Goal: Information Seeking & Learning: Learn about a topic

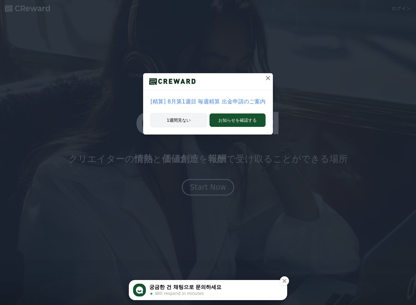
click at [199, 116] on button "1週間見ない" at bounding box center [179, 120] width 57 height 14
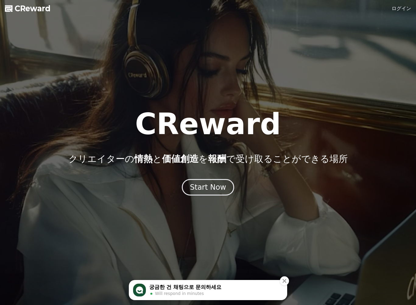
click at [405, 9] on link "ログイン" at bounding box center [402, 8] width 20 height 7
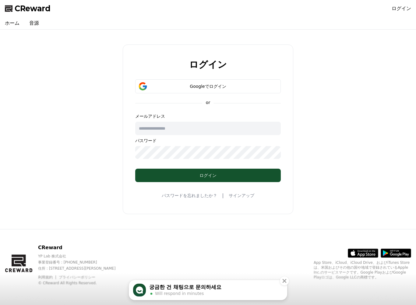
click at [219, 134] on input "text" at bounding box center [208, 128] width 146 height 13
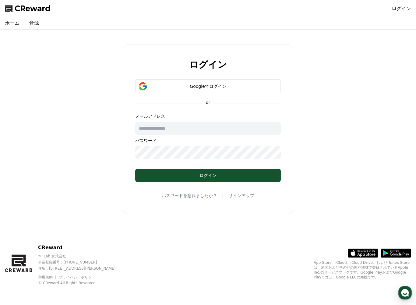
type input "*"
type input "**********"
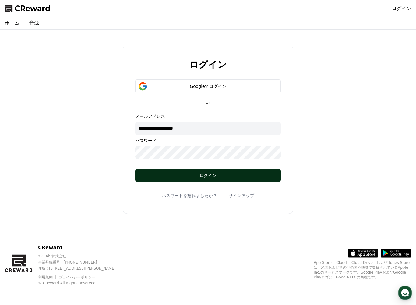
click at [215, 178] on button "ログイン" at bounding box center [208, 175] width 146 height 13
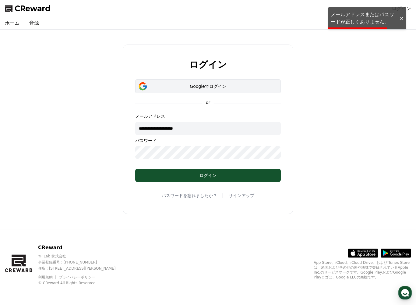
click at [223, 91] on button "Googleでログイン" at bounding box center [208, 86] width 146 height 14
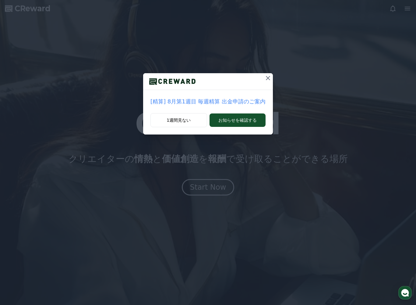
click at [242, 105] on p "[精算] 8月第1週目 毎週精算 出金申請のご案内" at bounding box center [208, 101] width 115 height 9
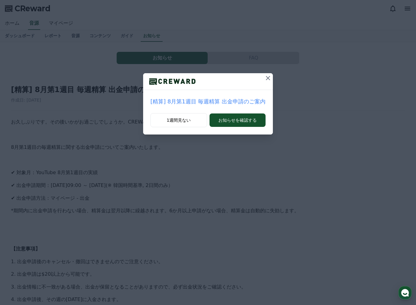
click at [266, 81] on icon at bounding box center [268, 77] width 7 height 7
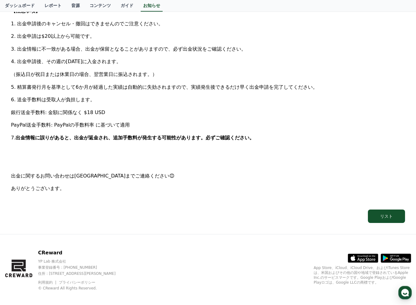
scroll to position [238, 0]
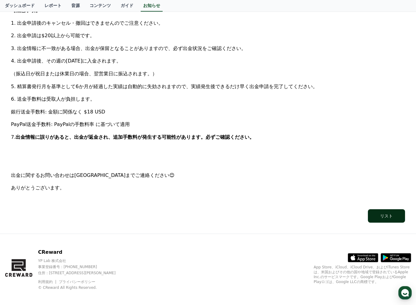
click at [388, 213] on div "リスト" at bounding box center [386, 216] width 13 height 6
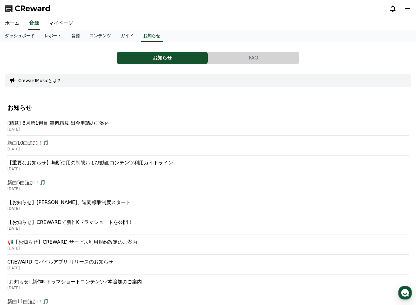
click at [157, 207] on p "2025-05-27" at bounding box center [208, 208] width 402 height 5
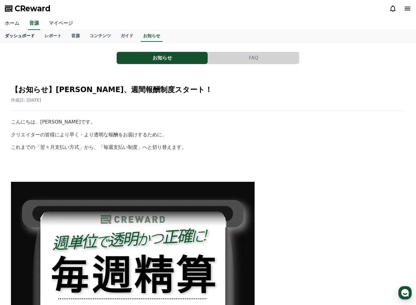
click at [18, 40] on link "ダッシュボード" at bounding box center [20, 36] width 40 height 12
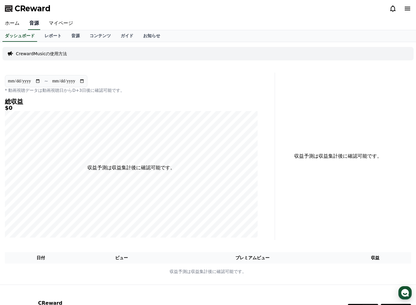
click at [31, 27] on link "音源" at bounding box center [34, 23] width 12 height 13
click at [76, 35] on link "音源" at bounding box center [75, 36] width 18 height 12
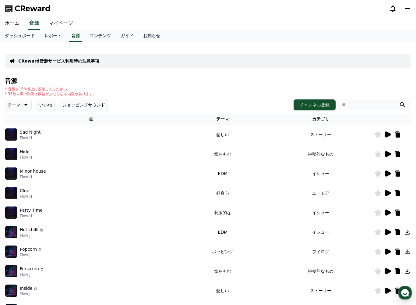
click at [389, 138] on icon at bounding box center [387, 134] width 7 height 7
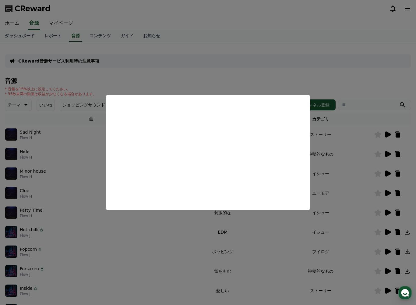
click at [387, 136] on button "close modal" at bounding box center [208, 152] width 416 height 305
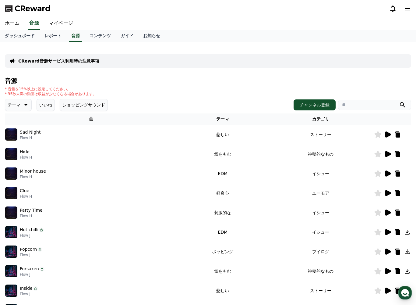
click at [386, 135] on icon at bounding box center [389, 134] width 6 height 6
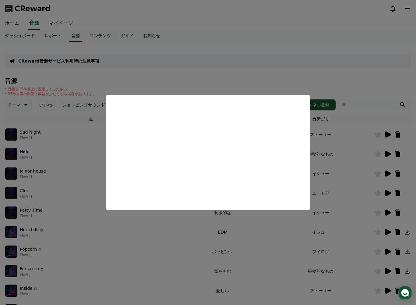
click at [379, 136] on button "close modal" at bounding box center [208, 152] width 416 height 305
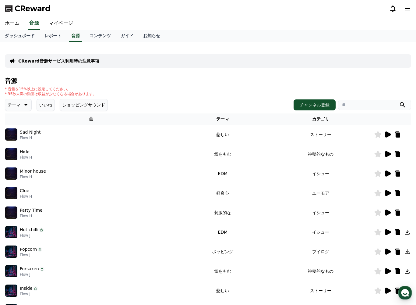
click at [378, 137] on icon at bounding box center [378, 134] width 7 height 7
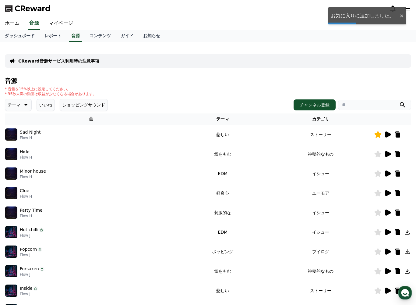
click at [388, 157] on icon at bounding box center [387, 153] width 7 height 7
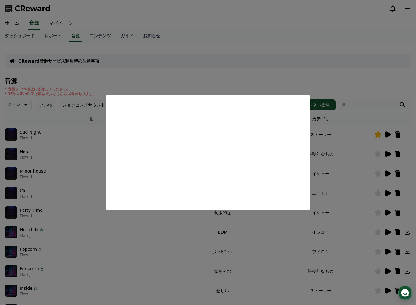
click at [397, 138] on button "close modal" at bounding box center [208, 152] width 416 height 305
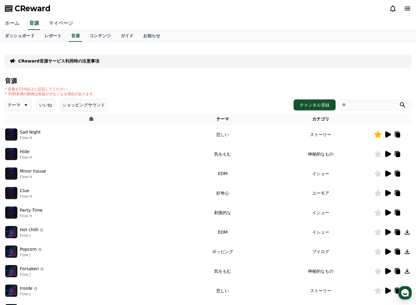
click at [397, 137] on icon at bounding box center [398, 135] width 4 height 5
click at [407, 8] on icon at bounding box center [407, 8] width 7 height 7
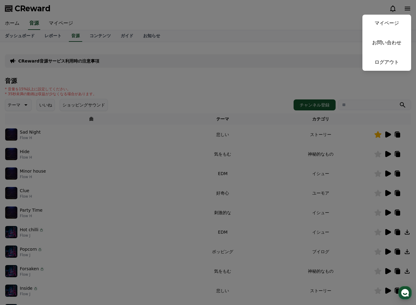
click at [385, 95] on button "close" at bounding box center [208, 152] width 416 height 305
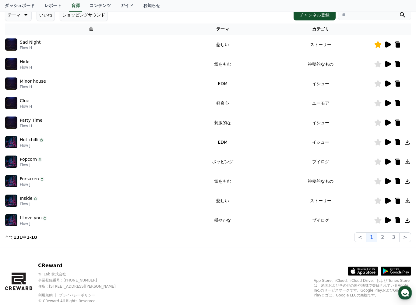
scroll to position [90, 0]
click at [388, 239] on button "2" at bounding box center [393, 237] width 11 height 10
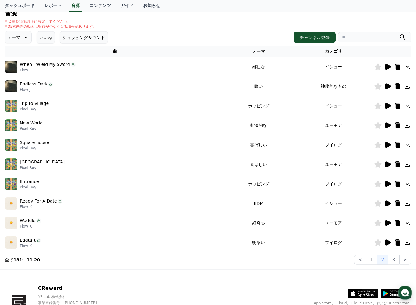
scroll to position [68, 0]
click at [376, 259] on button "1" at bounding box center [371, 260] width 11 height 10
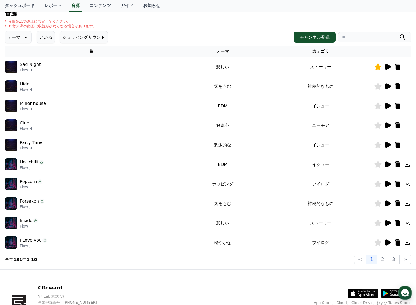
click at [387, 245] on icon at bounding box center [387, 242] width 7 height 7
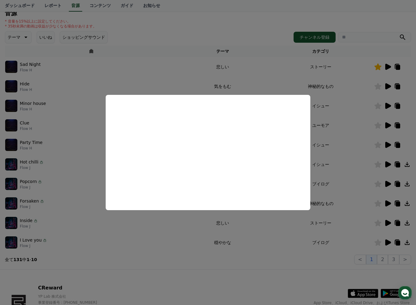
click at [324, 263] on button "close modal" at bounding box center [208, 152] width 416 height 305
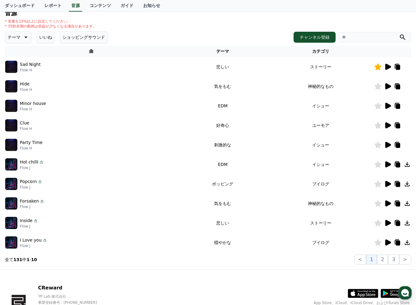
click at [379, 244] on icon at bounding box center [378, 242] width 7 height 7
click at [389, 126] on icon at bounding box center [389, 125] width 6 height 6
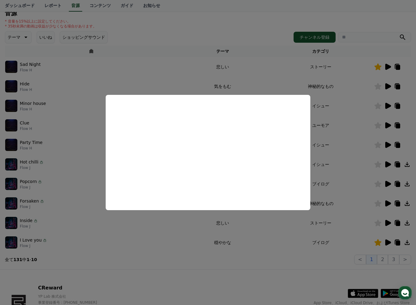
scroll to position [108, 0]
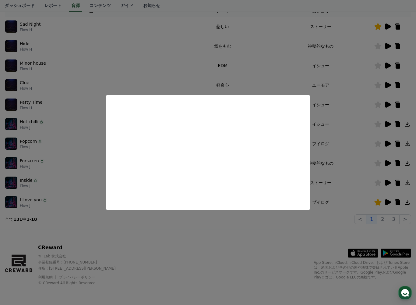
click at [388, 166] on button "close modal" at bounding box center [208, 152] width 416 height 305
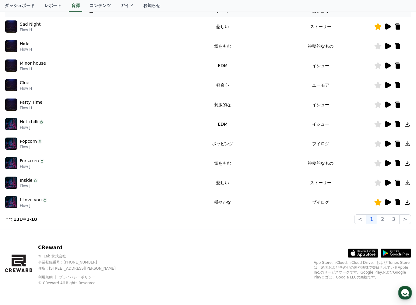
click at [387, 164] on icon at bounding box center [389, 163] width 6 height 6
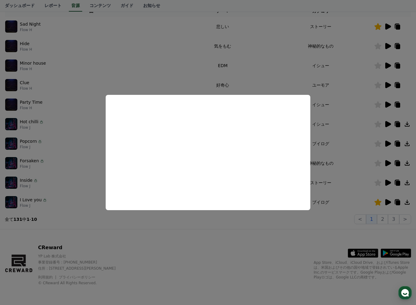
click at [387, 220] on button "close modal" at bounding box center [208, 152] width 416 height 305
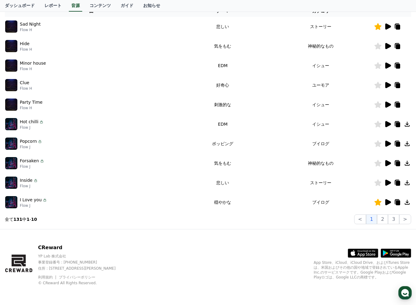
click at [337, 234] on div "CReward YP Lab 株式会社 事業登録番号 : 655-81-03655 住所 : 京畿道金浦市陽村邑陽谷路495, 3階305-BI16号 利用規…" at bounding box center [208, 267] width 416 height 76
click at [388, 222] on button "2" at bounding box center [393, 219] width 11 height 10
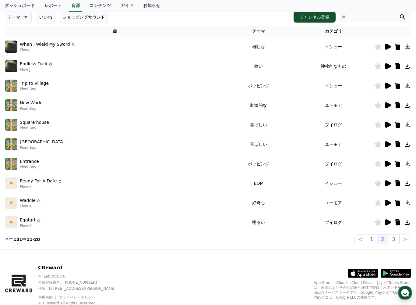
scroll to position [87, 0]
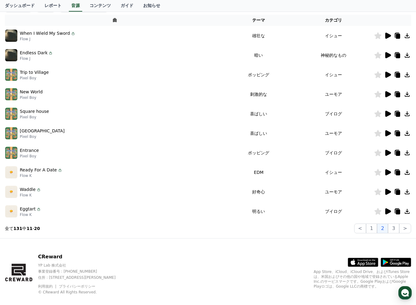
click at [389, 175] on icon at bounding box center [387, 172] width 7 height 7
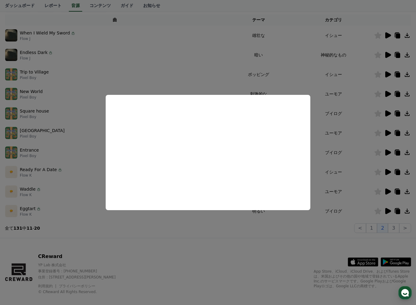
click at [389, 175] on button "close modal" at bounding box center [208, 152] width 416 height 305
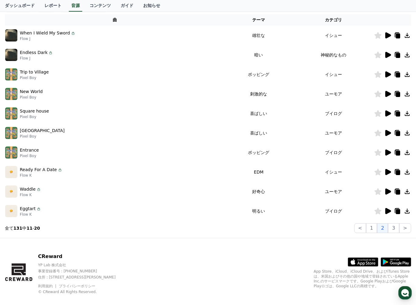
click at [389, 175] on icon at bounding box center [387, 171] width 7 height 7
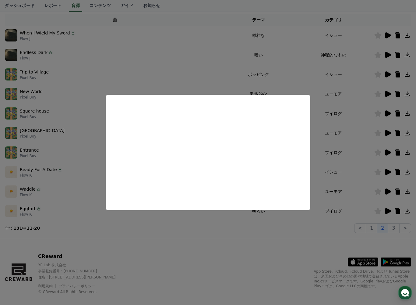
click at [238, 59] on button "close modal" at bounding box center [208, 152] width 416 height 305
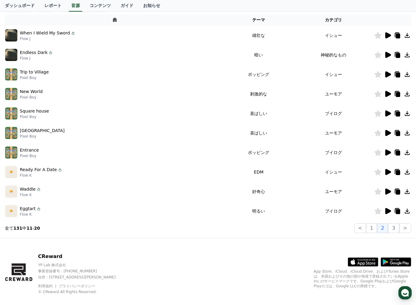
click at [387, 211] on icon at bounding box center [389, 211] width 6 height 6
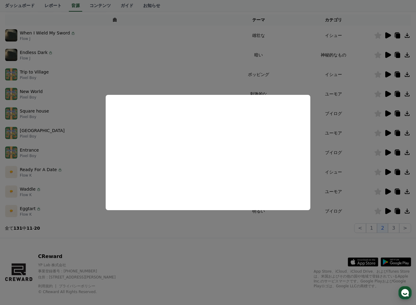
click at [92, 191] on button "close modal" at bounding box center [208, 152] width 416 height 305
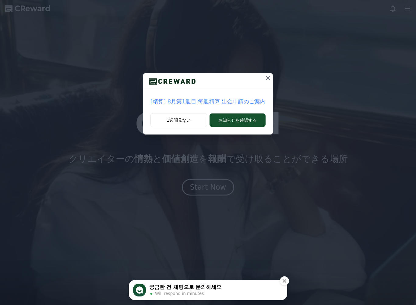
click at [268, 80] on button at bounding box center [268, 78] width 10 height 10
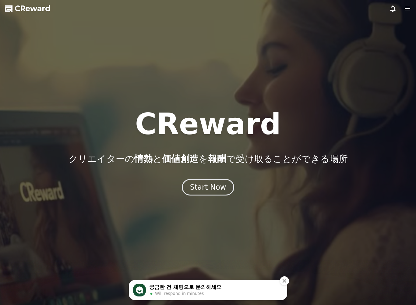
click at [410, 9] on icon at bounding box center [407, 9] width 5 height 4
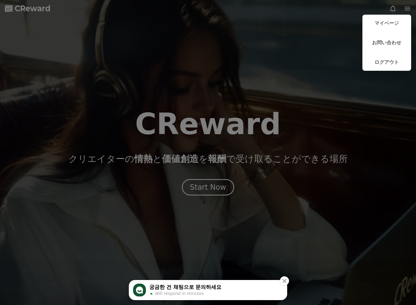
click at [356, 111] on button "close" at bounding box center [208, 152] width 416 height 305
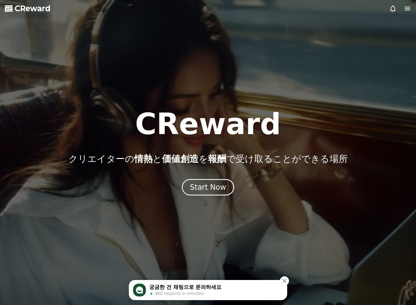
click at [406, 8] on icon at bounding box center [407, 8] width 7 height 7
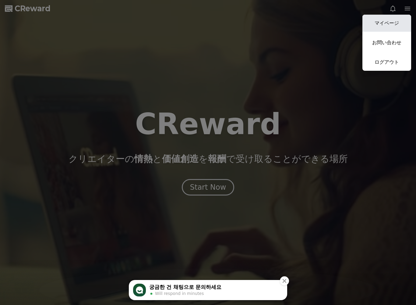
click at [379, 25] on link "マイページ" at bounding box center [387, 23] width 49 height 17
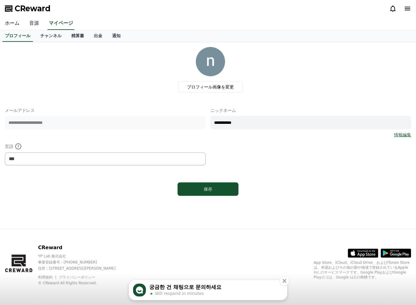
click at [37, 25] on link "音源" at bounding box center [34, 23] width 20 height 13
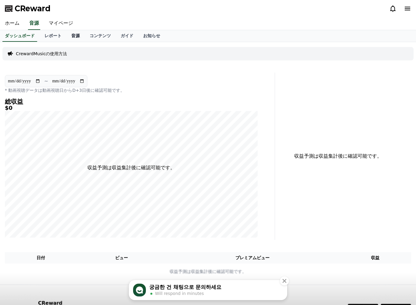
click at [71, 38] on link "音源" at bounding box center [75, 36] width 18 height 12
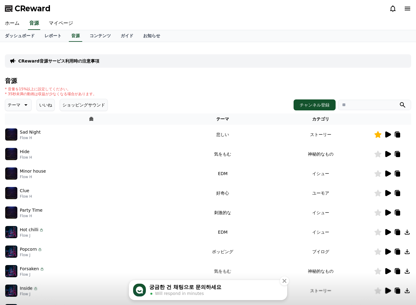
click at [389, 135] on icon at bounding box center [389, 134] width 6 height 6
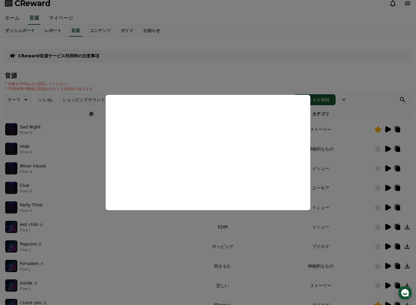
scroll to position [108, 0]
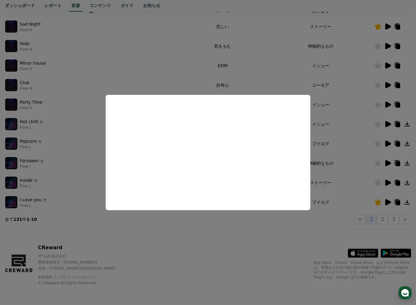
click at [219, 242] on button "close modal" at bounding box center [208, 152] width 416 height 305
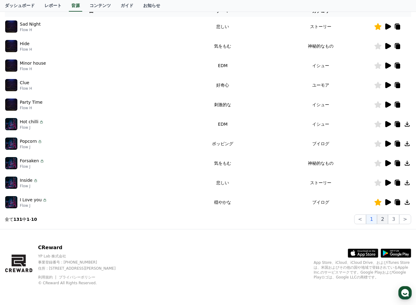
click at [388, 221] on button "2" at bounding box center [393, 219] width 11 height 10
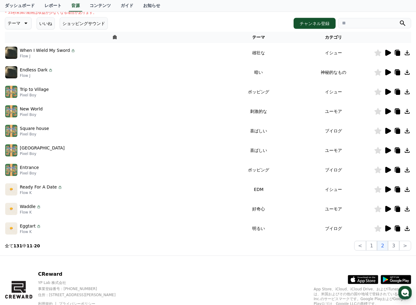
scroll to position [80, 0]
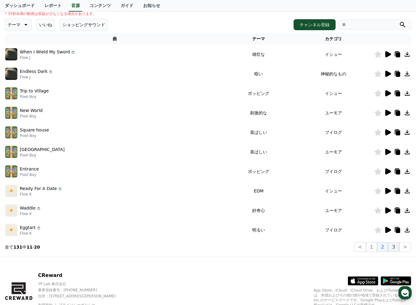
click at [398, 248] on button "3" at bounding box center [393, 247] width 11 height 10
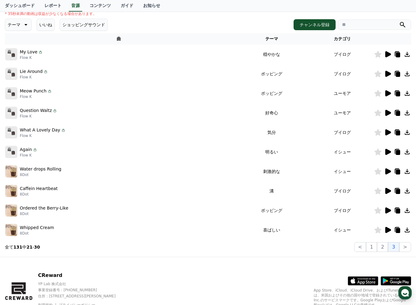
click at [388, 55] on icon at bounding box center [389, 54] width 6 height 6
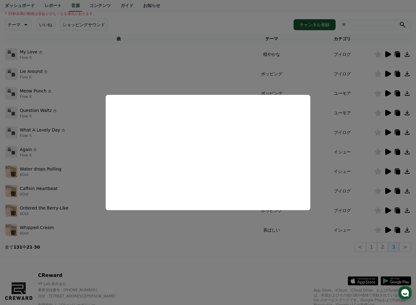
click at [405, 56] on button "close modal" at bounding box center [208, 152] width 416 height 305
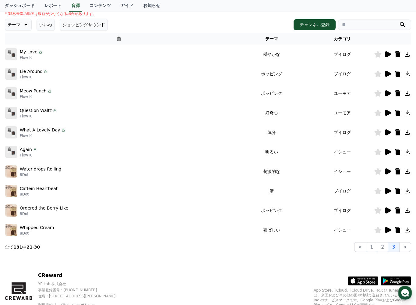
click at [380, 56] on icon at bounding box center [378, 54] width 7 height 7
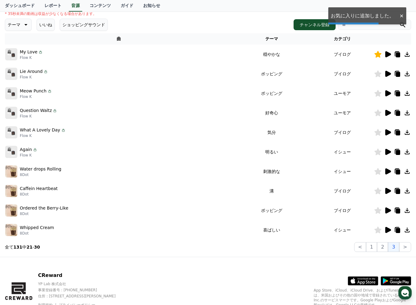
click at [409, 56] on icon at bounding box center [407, 54] width 5 height 5
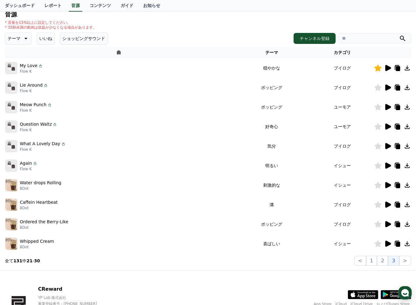
scroll to position [66, 0]
click at [411, 65] on icon at bounding box center [407, 68] width 7 height 7
click at [408, 71] on icon at bounding box center [407, 68] width 5 height 5
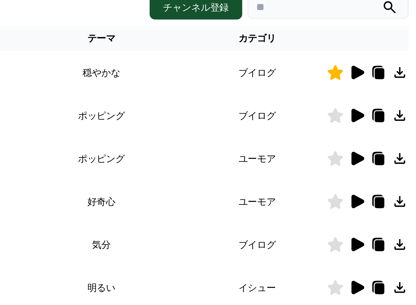
click at [405, 66] on icon at bounding box center [407, 68] width 5 height 5
click at [374, 47] on th at bounding box center [392, 52] width 37 height 11
click at [396, 66] on icon at bounding box center [398, 68] width 4 height 5
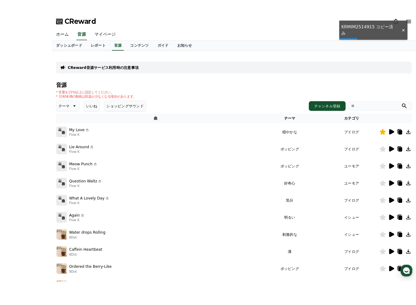
scroll to position [34, 0]
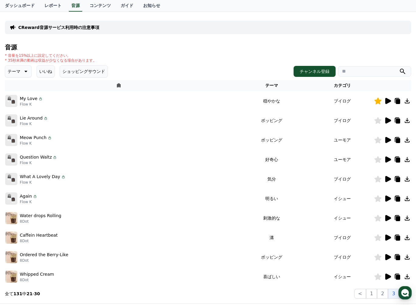
click at [409, 101] on icon at bounding box center [407, 100] width 7 height 7
click at [407, 103] on icon at bounding box center [407, 100] width 5 height 5
click at [408, 101] on icon at bounding box center [407, 100] width 5 height 5
click at [408, 101] on icon at bounding box center [407, 100] width 7 height 7
click at [409, 103] on icon at bounding box center [407, 100] width 5 height 5
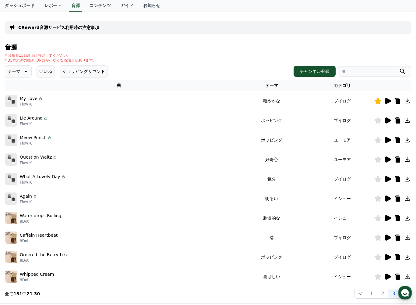
click at [408, 102] on icon at bounding box center [407, 100] width 7 height 7
click at [409, 99] on icon at bounding box center [407, 100] width 7 height 7
click at [409, 101] on icon at bounding box center [407, 100] width 7 height 7
click at [291, 301] on div "CReward音源サービス利用時の注意事項 音源 * 音量を15%以上に設定してください。 * 35秒未満の動画は収益が少なくなる場合があります。 テーマ い…" at bounding box center [208, 156] width 416 height 295
